Goal: Check status: Check status

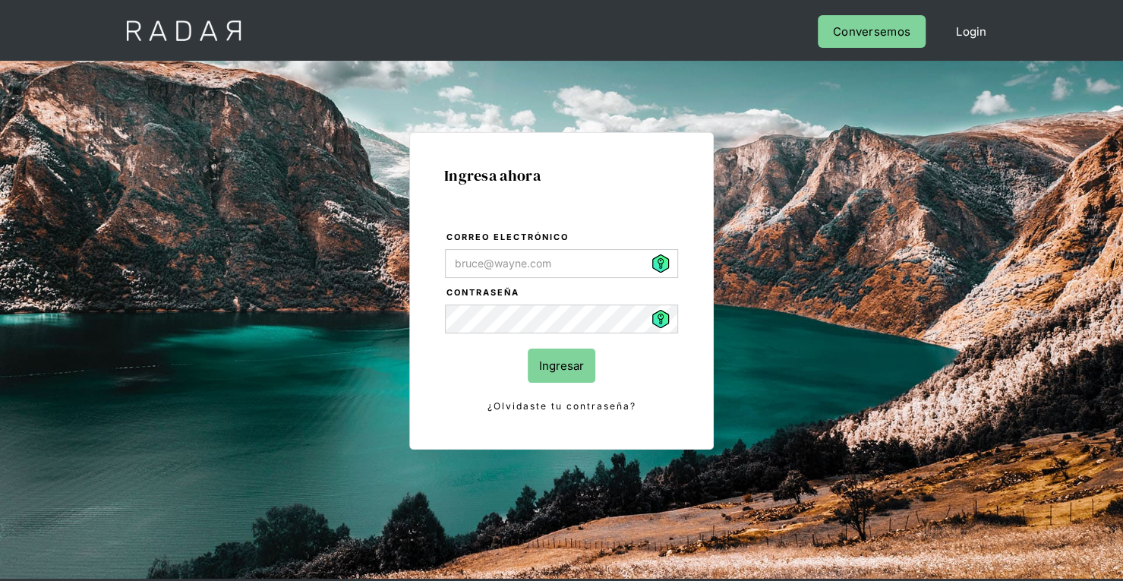
type input "[PERSON_NAME][EMAIL_ADDRESS][PERSON_NAME][DOMAIN_NAME]"
click at [546, 376] on input "Ingresar" at bounding box center [562, 366] width 68 height 34
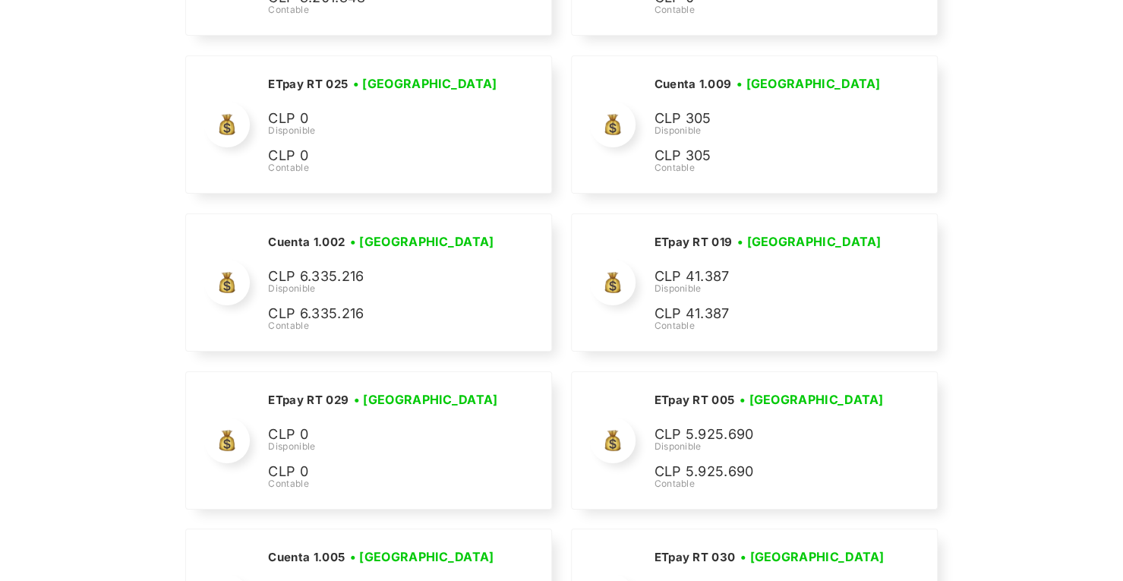
scroll to position [3832, 0]
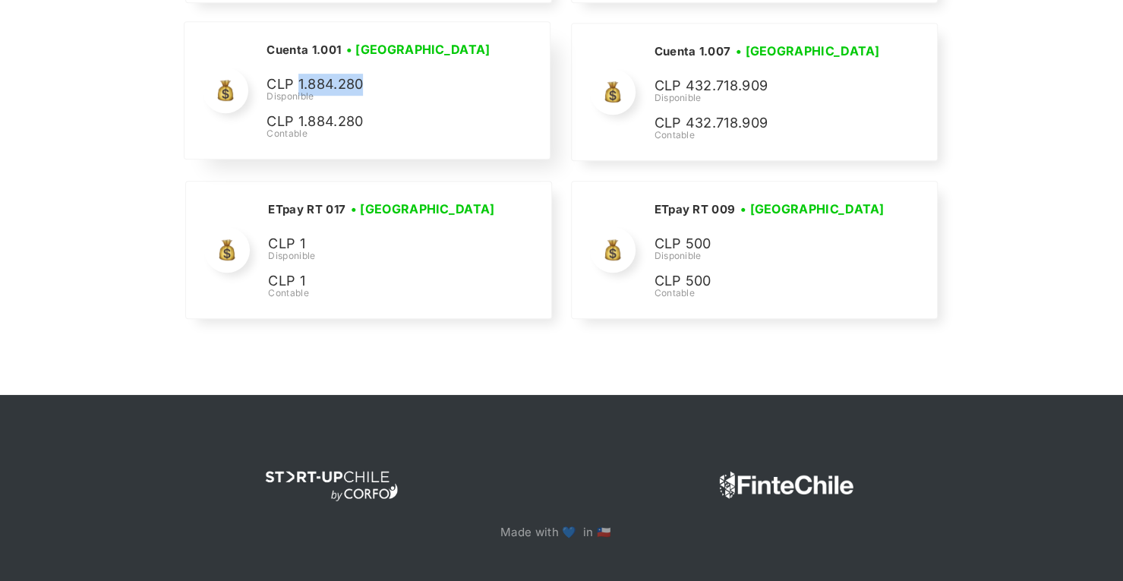
drag, startPoint x: 366, startPoint y: 74, endPoint x: 296, endPoint y: 77, distance: 69.9
click at [0, 0] on p "CLP 1.884.280" at bounding box center [0, 0] width 0 height 0
copy p "1.884.280"
